Goal: Transaction & Acquisition: Purchase product/service

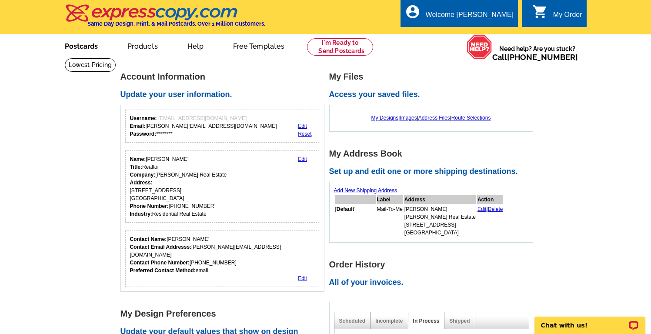
click at [80, 51] on link "Postcards" at bounding box center [81, 45] width 61 height 20
click at [80, 50] on link "Postcards" at bounding box center [82, 45] width 62 height 20
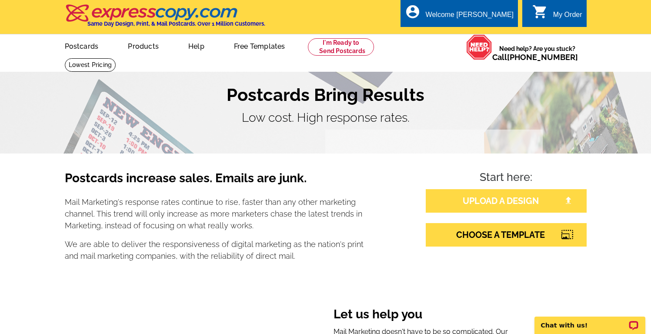
click at [490, 199] on link "UPLOAD A DESIGN" at bounding box center [506, 200] width 161 height 23
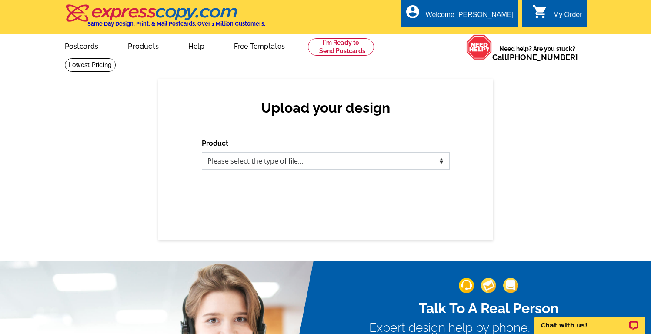
click at [287, 166] on select "Please select the type of file... Postcards Business Cards Letters and flyers G…" at bounding box center [326, 160] width 248 height 17
select select "1"
click at [202, 152] on select "Please select the type of file... Postcards Business Cards Letters and flyers G…" at bounding box center [326, 160] width 248 height 17
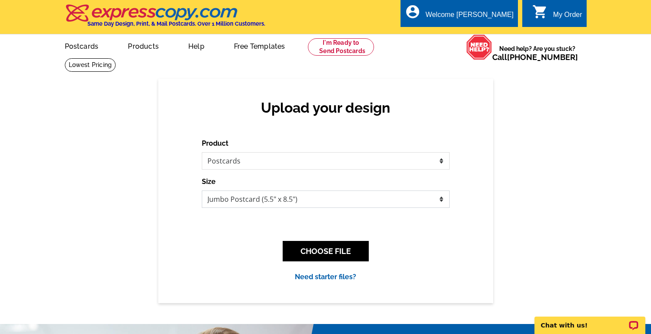
click at [292, 199] on select "Jumbo Postcard (5.5" x 8.5") Regular Postcard (4.25" x 5.6") Panoramic Postcard…" at bounding box center [326, 198] width 248 height 17
select select "1"
click at [202, 190] on select "Jumbo Postcard (5.5" x 8.5") Regular Postcard (4.25" x 5.6") Panoramic Postcard…" at bounding box center [326, 198] width 248 height 17
click at [320, 249] on button "CHOOSE FILE" at bounding box center [326, 251] width 86 height 20
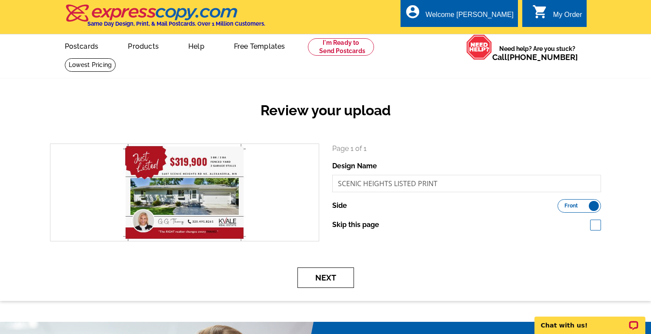
click at [336, 276] on button "Next" at bounding box center [325, 277] width 57 height 20
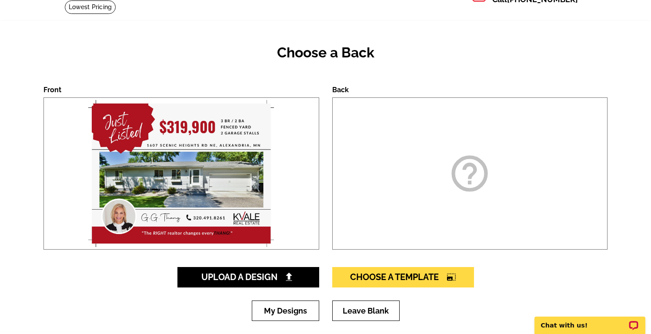
scroll to position [68, 0]
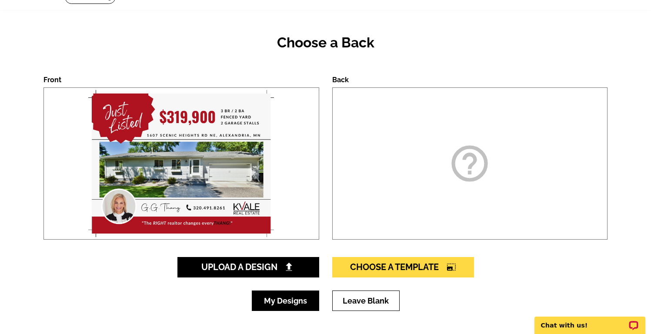
click at [300, 297] on link "My Designs" at bounding box center [285, 300] width 67 height 20
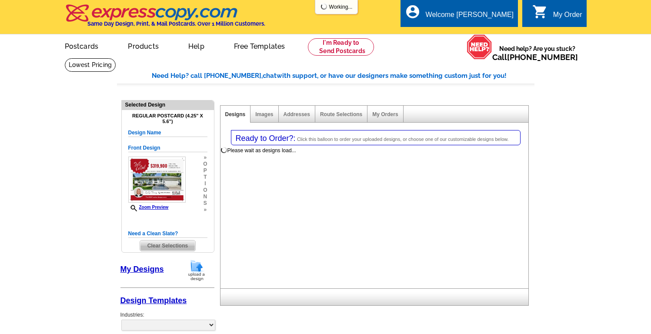
select select "1"
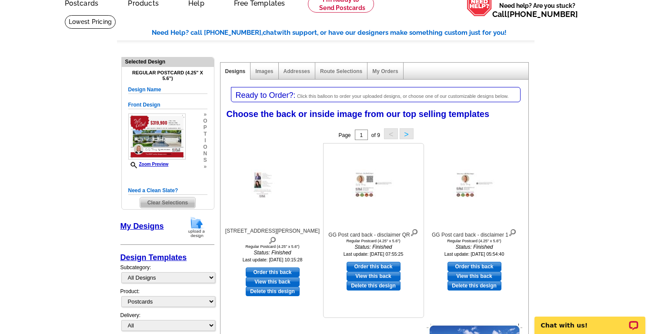
scroll to position [61, 0]
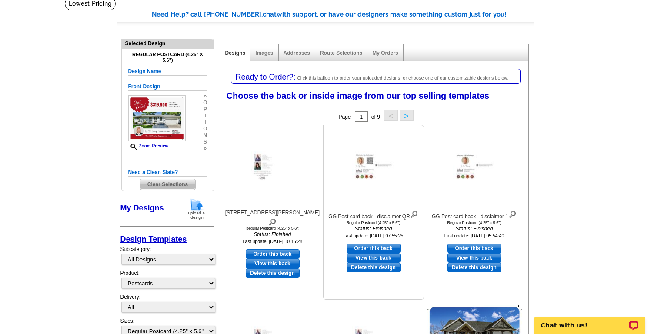
click at [414, 211] on img at bounding box center [414, 214] width 8 height 10
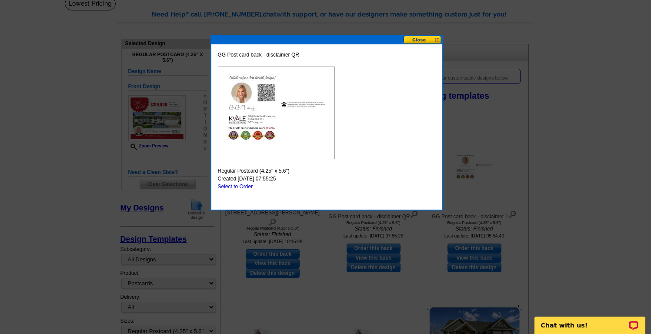
click at [412, 39] on button at bounding box center [423, 40] width 38 height 8
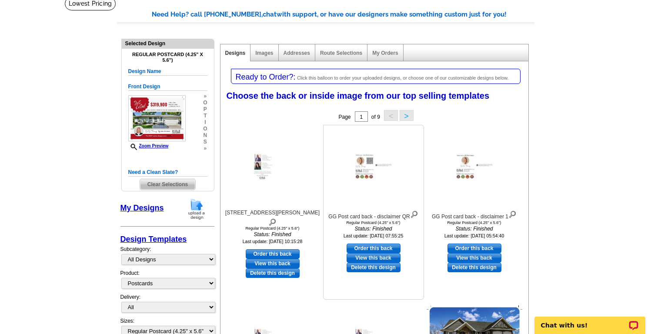
click at [374, 247] on link "Order this back" at bounding box center [374, 248] width 54 height 10
select select "front"
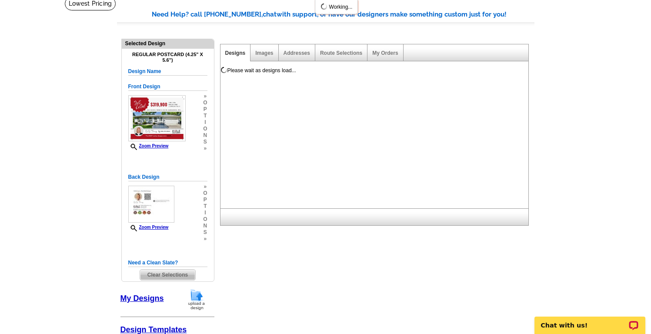
scroll to position [0, 0]
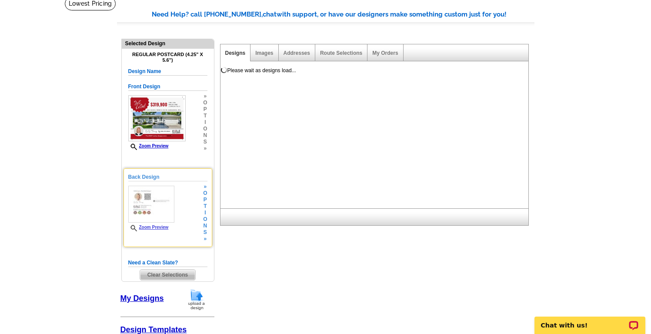
click at [166, 227] on link "Zoom Preview" at bounding box center [148, 227] width 40 height 5
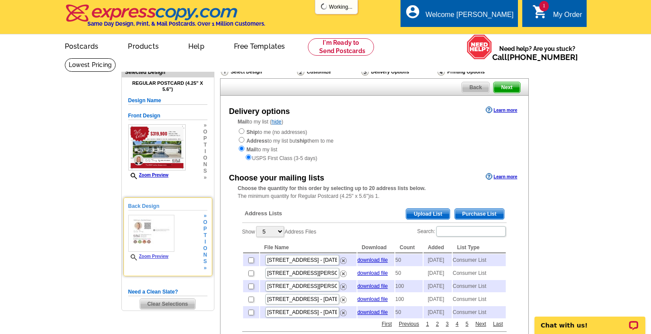
click at [159, 255] on link "Zoom Preview" at bounding box center [148, 256] width 40 height 5
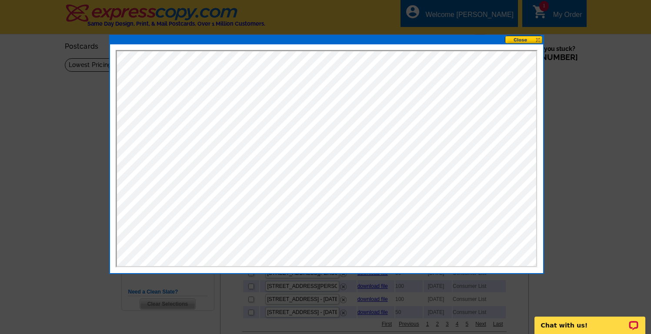
click at [520, 41] on button at bounding box center [524, 40] width 38 height 8
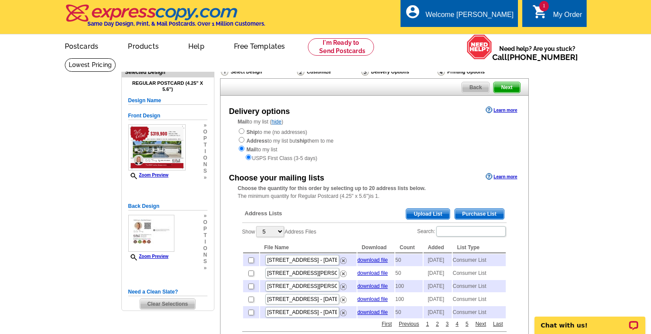
click at [471, 212] on span "Purchase List" at bounding box center [479, 214] width 49 height 10
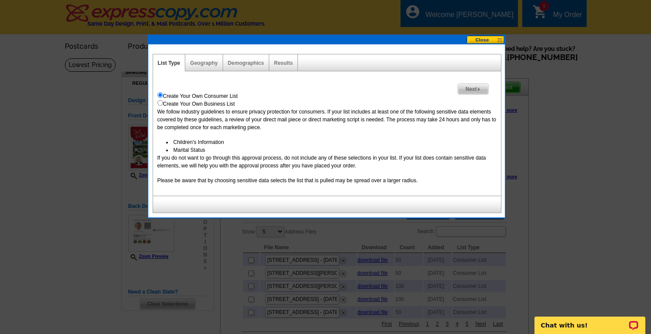
click at [469, 89] on span "Next" at bounding box center [473, 89] width 30 height 10
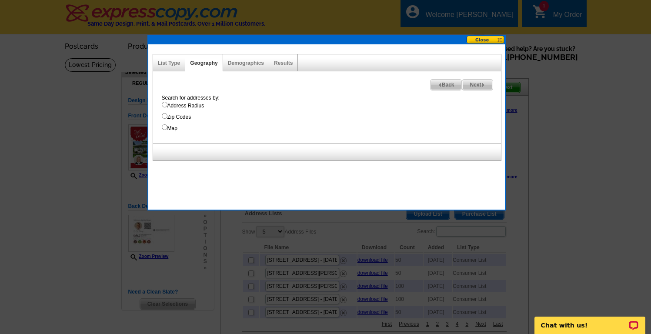
click at [163, 126] on input "Map" at bounding box center [165, 127] width 6 height 6
radio input "true"
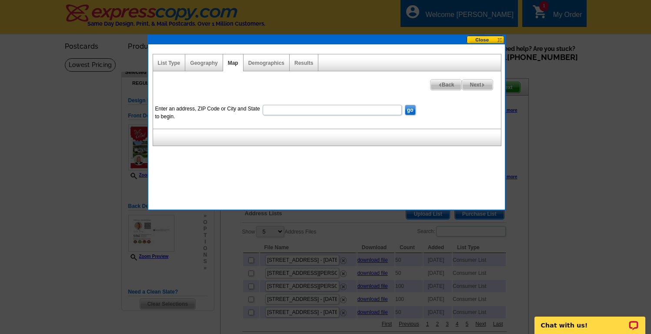
click at [314, 109] on input "Enter an address, ZIP Code or City and State to begin." at bounding box center [332, 110] width 139 height 10
type input "1607 Scenic Heights Rd NE Alexandria, MN 56308"
click at [410, 110] on input "go" at bounding box center [410, 110] width 11 height 10
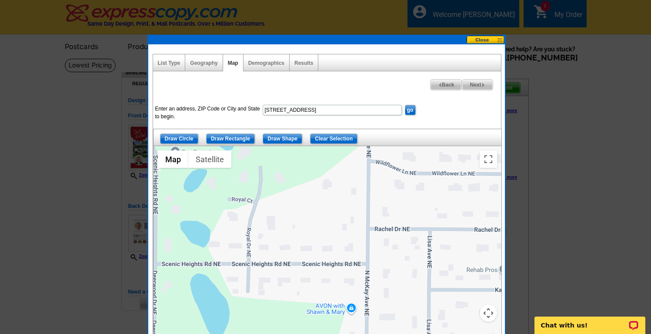
click at [487, 313] on button "Map camera controls" at bounding box center [488, 312] width 17 height 17
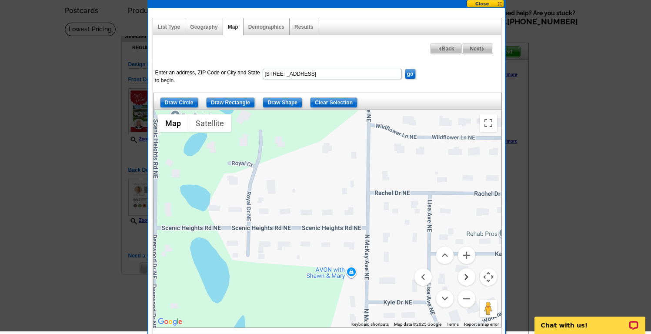
scroll to position [36, 0]
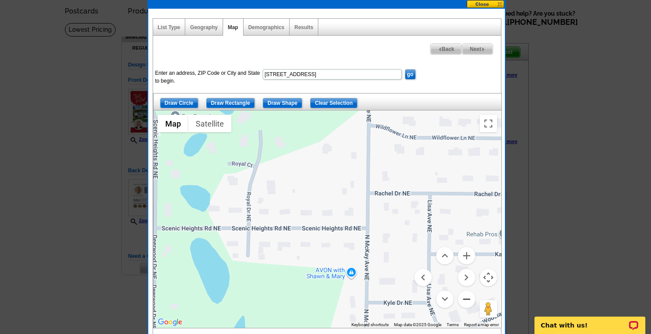
click at [468, 300] on button "Zoom out" at bounding box center [466, 298] width 17 height 17
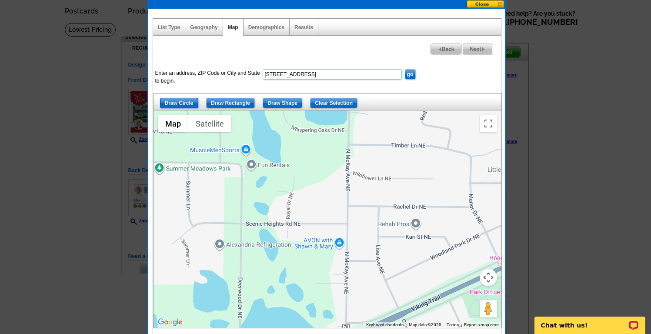
click at [188, 100] on input "Draw Circle" at bounding box center [179, 103] width 38 height 10
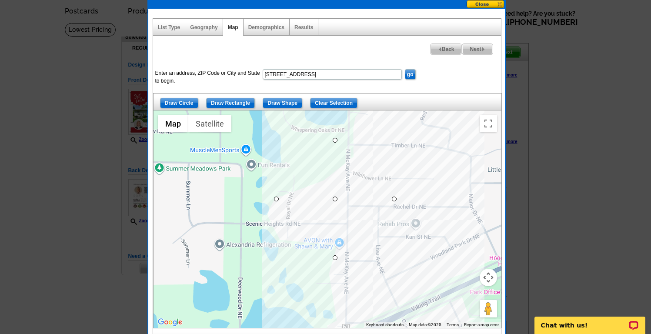
drag, startPoint x: 335, startPoint y: 199, endPoint x: 285, endPoint y: 165, distance: 60.8
click at [472, 47] on span "Next" at bounding box center [477, 49] width 30 height 10
select select
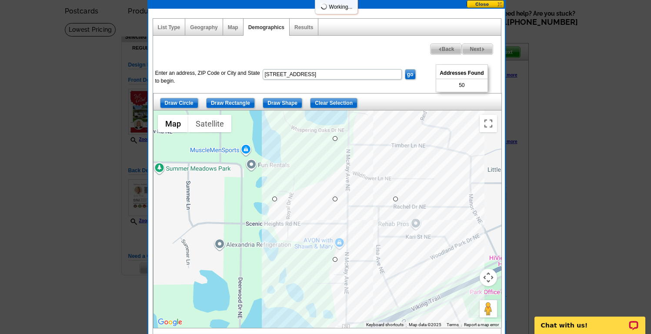
select select
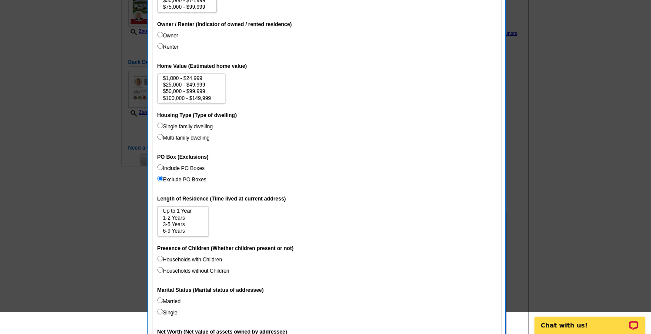
scroll to position [343, 0]
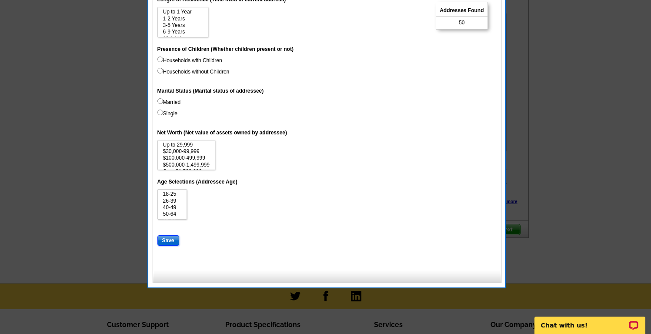
click at [170, 241] on input "Save" at bounding box center [168, 240] width 22 height 10
select select
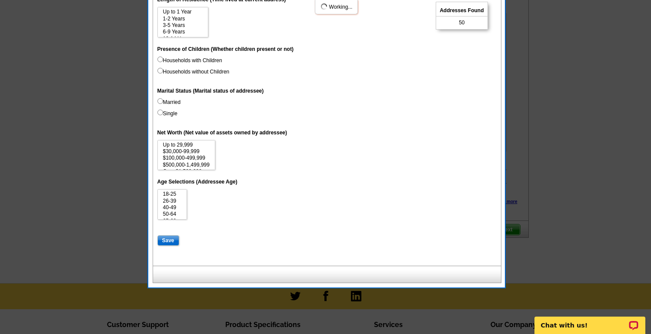
select select
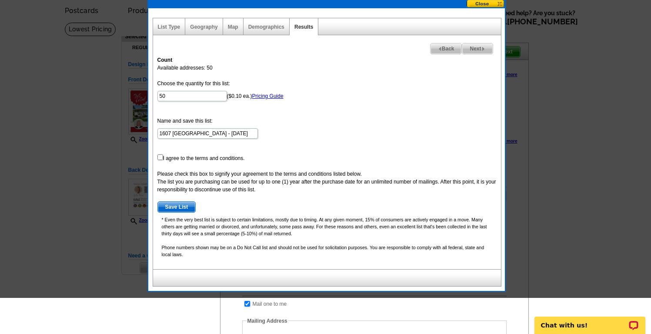
scroll to position [0, 0]
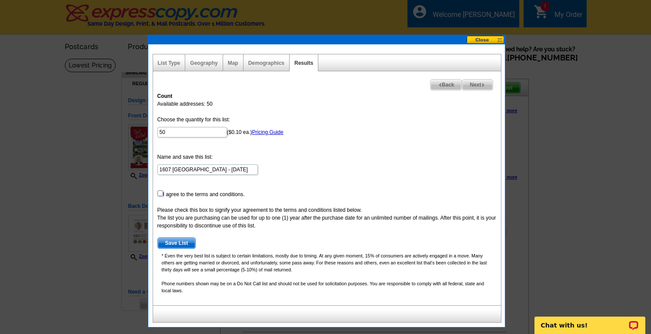
click at [160, 193] on input "checkbox" at bounding box center [160, 193] width 6 height 6
checkbox input "true"
click at [181, 241] on span "Save List" at bounding box center [177, 243] width 38 height 10
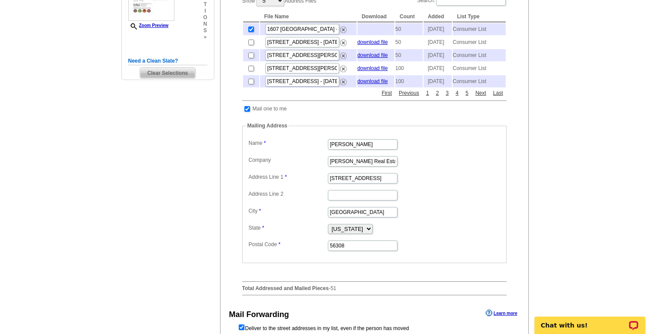
scroll to position [233, 0]
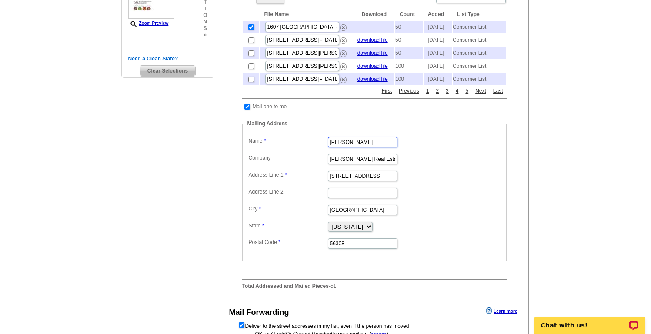
drag, startPoint x: 365, startPoint y: 159, endPoint x: 278, endPoint y: 159, distance: 87.0
click at [278, 159] on dl "Label Mail-To-Me Name Carl Kvale Company Kvale Real Estate Address Line 1 609 B…" at bounding box center [375, 192] width 256 height 115
type input "Gg Thang"
click at [416, 216] on dd "Alexandria" at bounding box center [375, 209] width 256 height 13
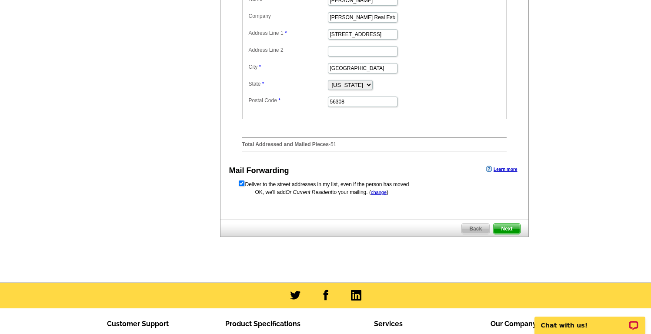
scroll to position [378, 0]
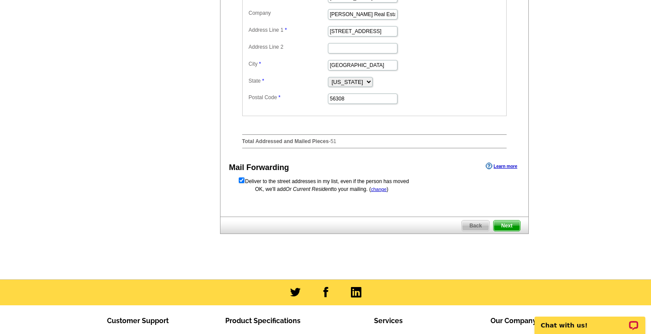
click at [504, 231] on span "Next" at bounding box center [507, 225] width 26 height 10
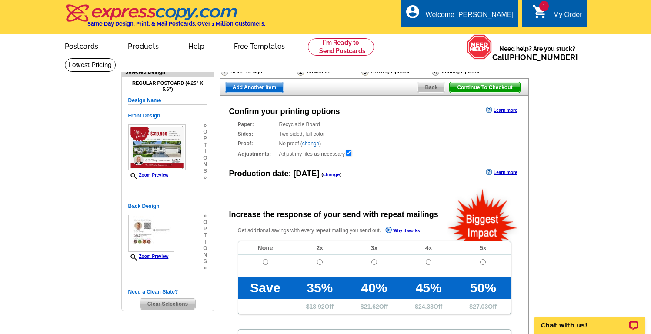
radio input "false"
click at [265, 261] on input "radio" at bounding box center [266, 262] width 6 height 6
radio input "true"
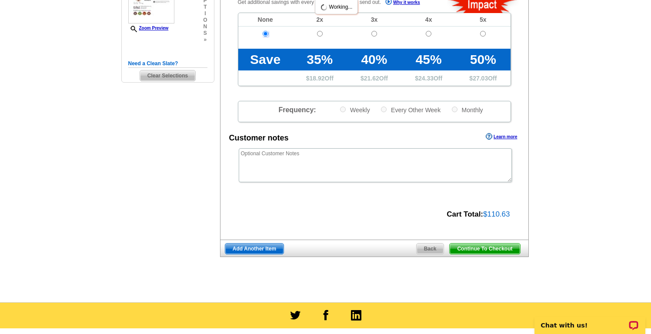
scroll to position [240, 0]
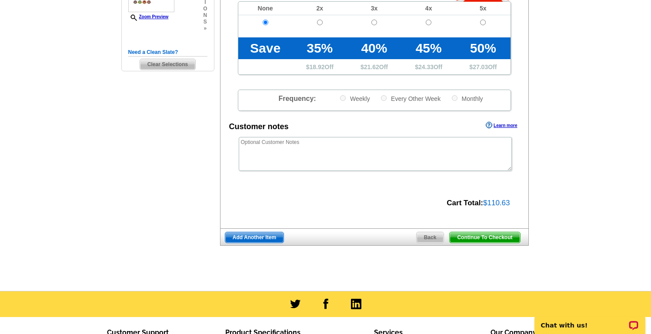
click at [488, 238] on span "Continue To Checkout" at bounding box center [485, 237] width 70 height 10
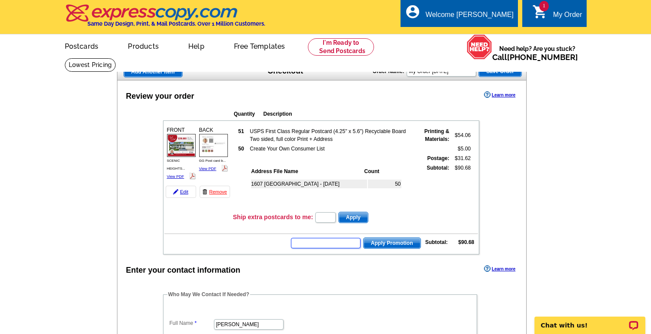
click at [347, 242] on input "text" at bounding box center [326, 243] width 70 height 10
click at [314, 243] on input "text" at bounding box center [326, 243] width 70 height 10
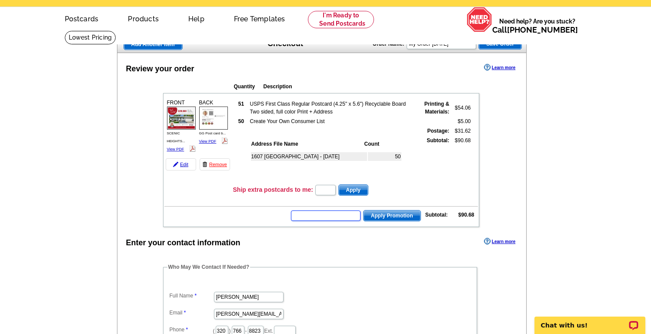
scroll to position [18, 0]
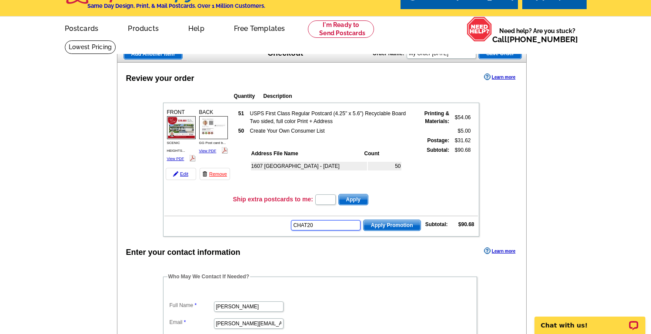
type input "CHAT20"
click at [375, 227] on span "Apply Promotion" at bounding box center [392, 225] width 57 height 10
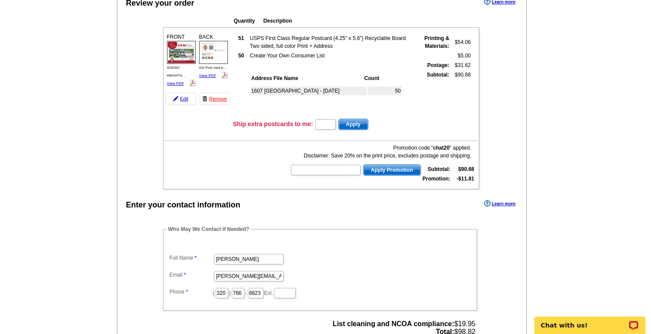
scroll to position [96, 0]
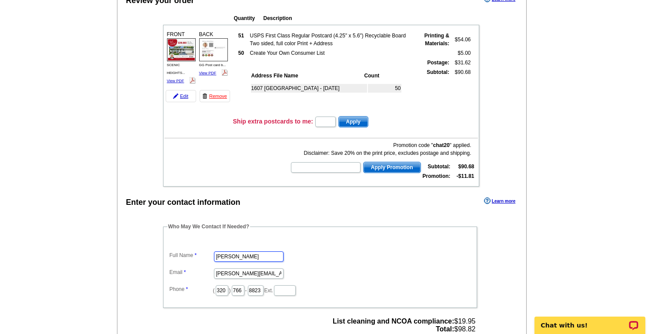
click at [239, 256] on input "Carl Kvale" at bounding box center [249, 256] width 70 height 10
type input "C"
type input "GG Thang"
click at [334, 249] on dd "GG Thang" at bounding box center [319, 255] width 305 height 13
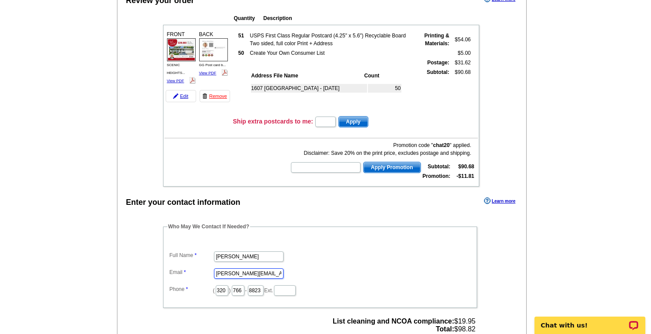
click at [217, 273] on input "carl@kvalerealestate.com" at bounding box center [249, 273] width 70 height 10
type input "[EMAIL_ADDRESS][DOMAIN_NAME]"
click at [310, 263] on dd "[PERSON_NAME]" at bounding box center [319, 255] width 305 height 13
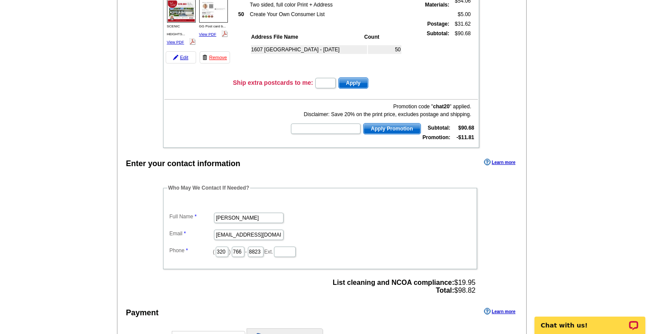
scroll to position [137, 0]
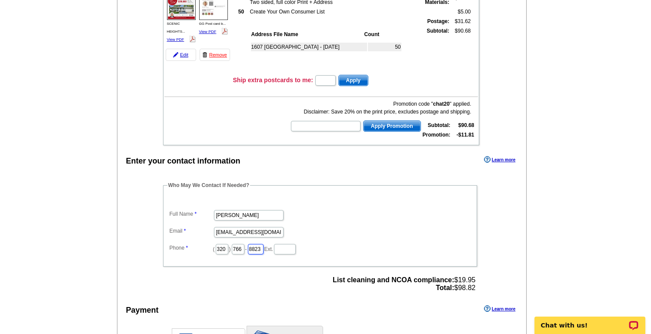
click at [254, 249] on input "8823" at bounding box center [256, 249] width 16 height 10
click at [235, 249] on input "766" at bounding box center [238, 249] width 13 height 10
type input "491"
click at [256, 247] on input "text" at bounding box center [256, 249] width 16 height 10
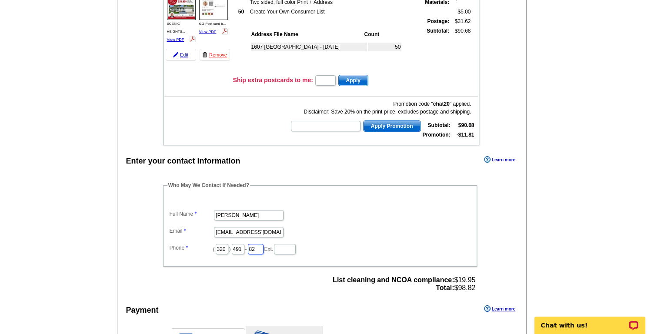
type input "8261"
click at [362, 240] on dl "Full Name GG Thang Email gg@kvalerealestate.com Phone ( 320 ) 491 - 8261 Ext." at bounding box center [319, 226] width 305 height 59
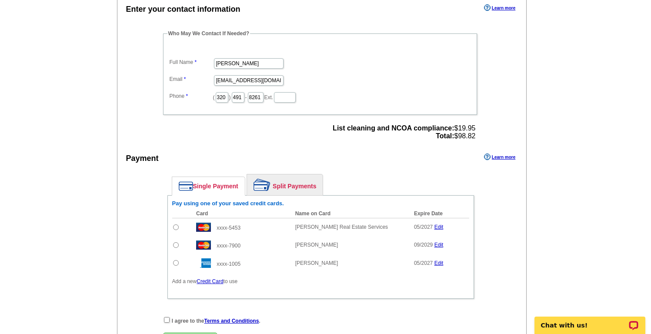
scroll to position [292, 0]
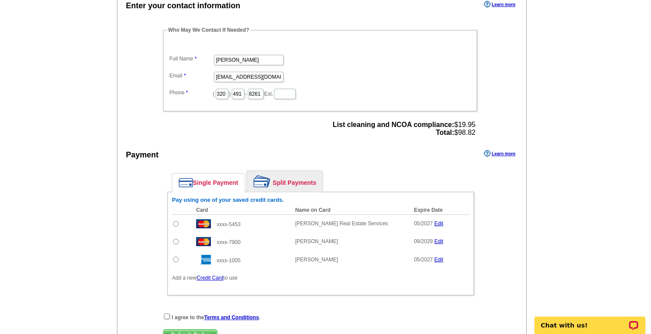
click at [175, 259] on input "radio" at bounding box center [176, 260] width 6 height 6
radio input "true"
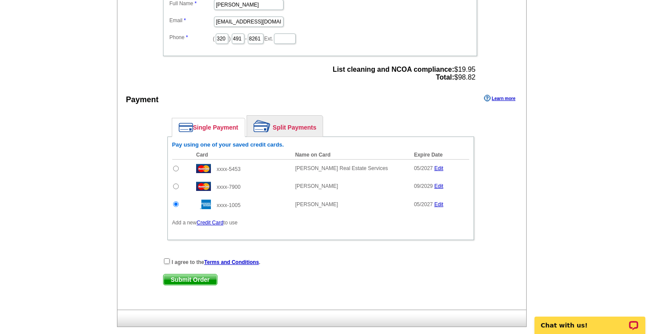
scroll to position [354, 0]
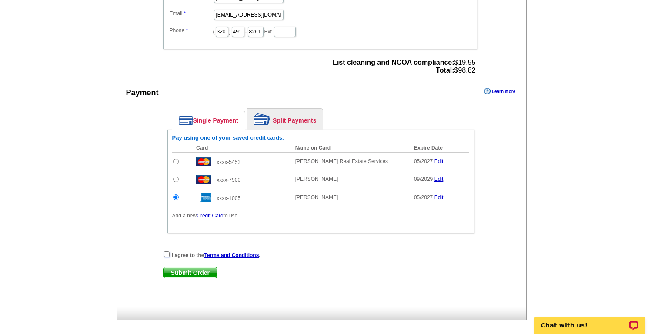
click at [167, 254] on input "checkbox" at bounding box center [167, 254] width 6 height 6
checkbox input "true"
click at [189, 273] on span "Submit Order" at bounding box center [189, 272] width 53 height 10
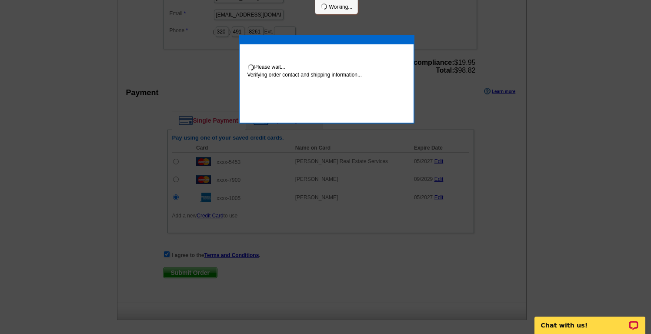
scroll to position [351, 0]
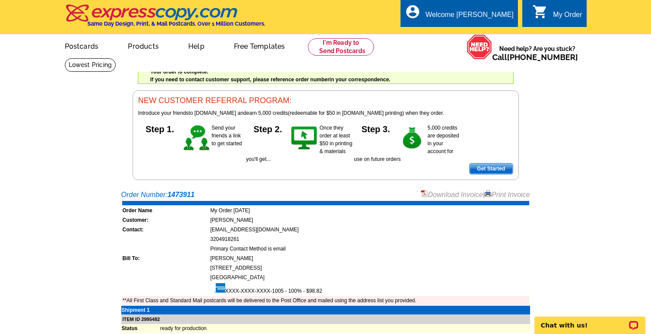
click at [436, 195] on link "Download Invoice" at bounding box center [452, 194] width 62 height 7
click at [454, 235] on td "3204918261" at bounding box center [369, 239] width 319 height 9
